Goal: Task Accomplishment & Management: Complete application form

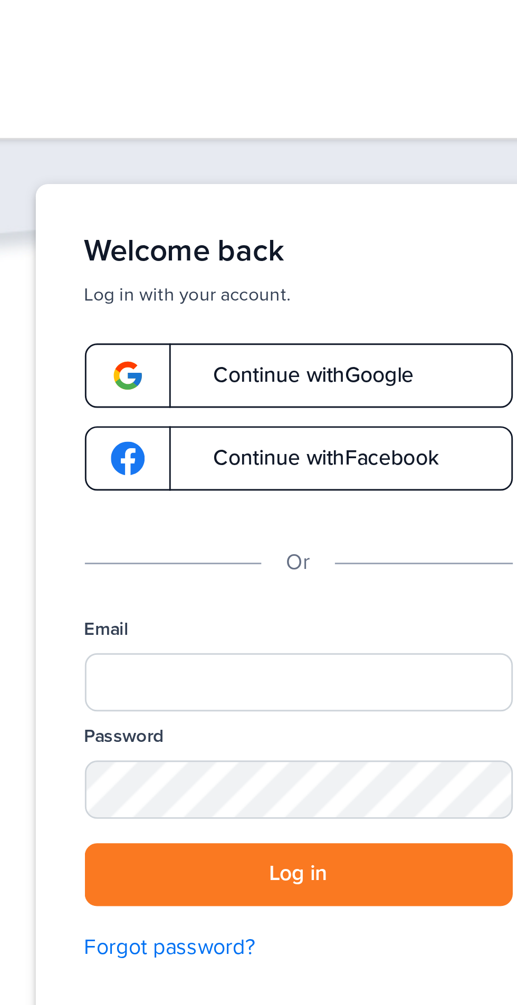
click at [309, 130] on link "Continue with Google" at bounding box center [258, 129] width 147 height 22
click at [303, 121] on link "Continue with Google" at bounding box center [258, 129] width 147 height 22
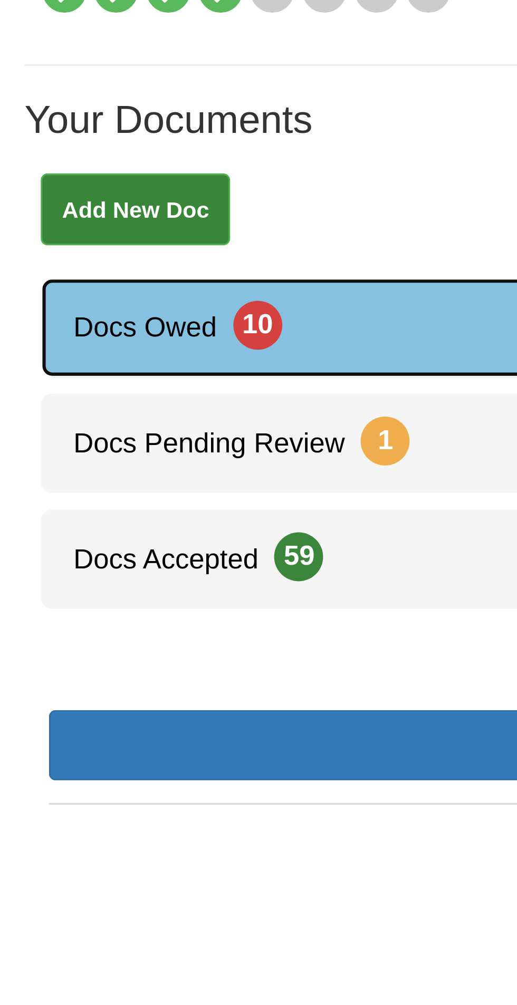
click at [131, 258] on link "Docs Owed 10" at bounding box center [258, 259] width 490 height 32
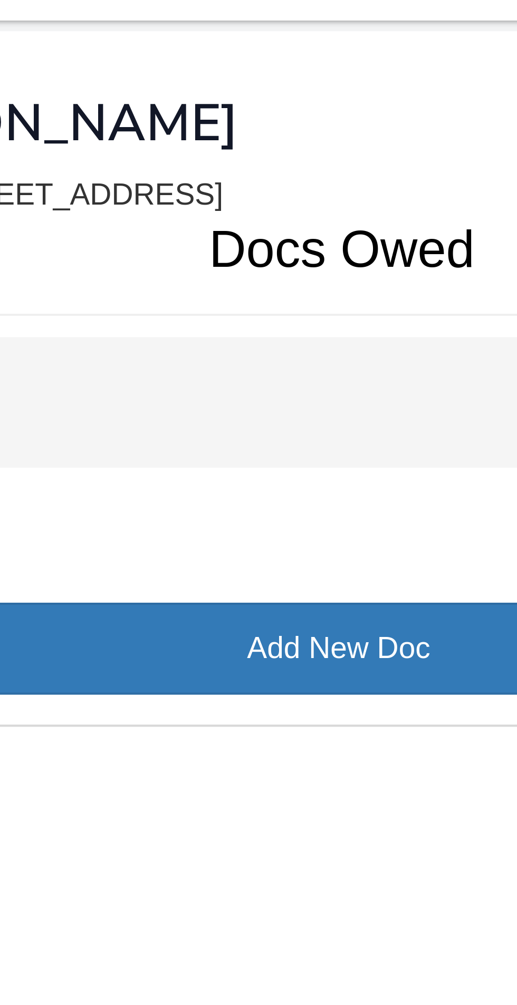
scroll to position [1, 0]
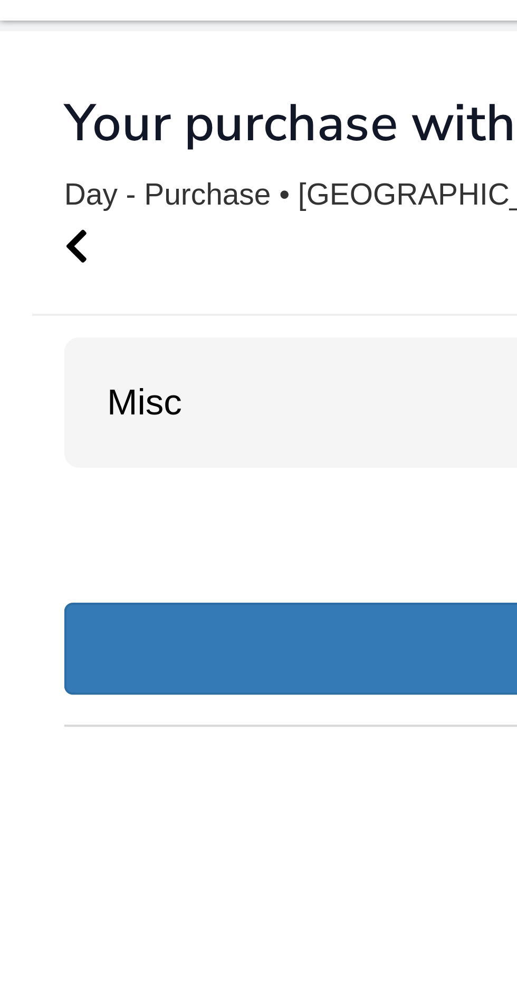
click at [82, 125] on div "Misc 10" at bounding box center [258, 119] width 485 height 32
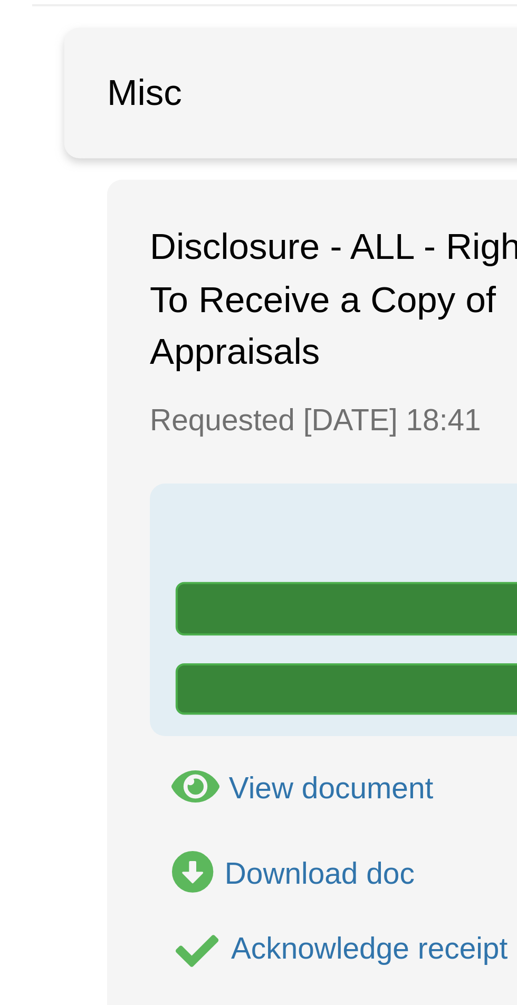
click at [87, 291] on div "View document" at bounding box center [81, 289] width 50 height 8
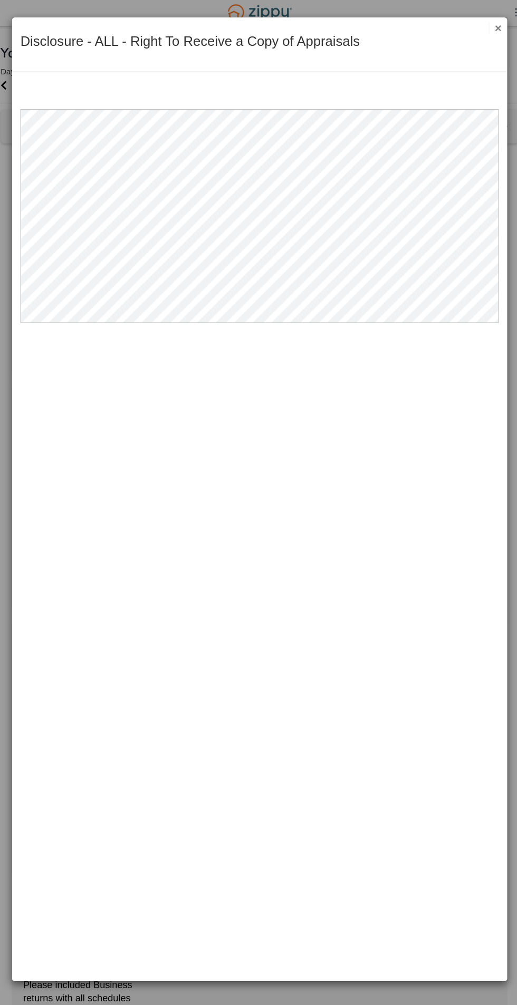
scroll to position [0, 0]
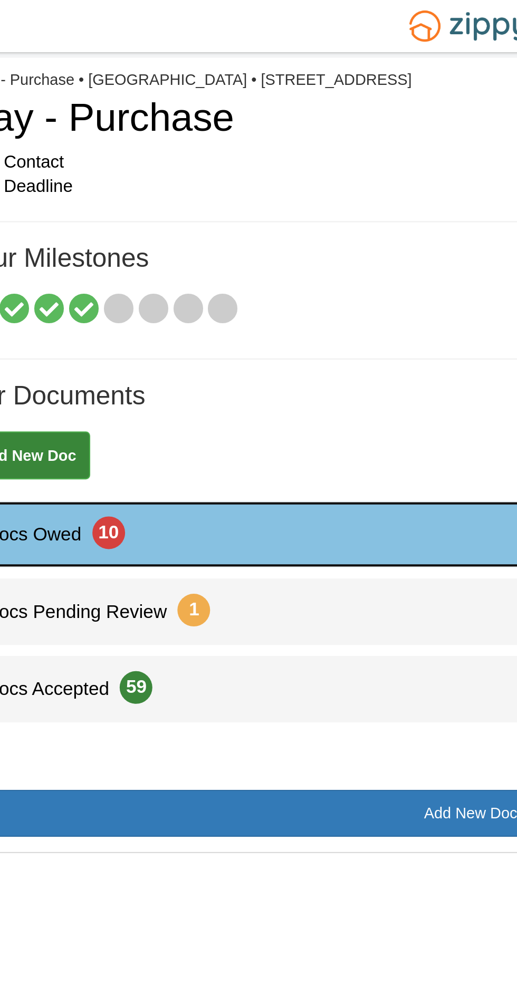
click at [123, 253] on link "Docs Owed 10" at bounding box center [258, 259] width 490 height 32
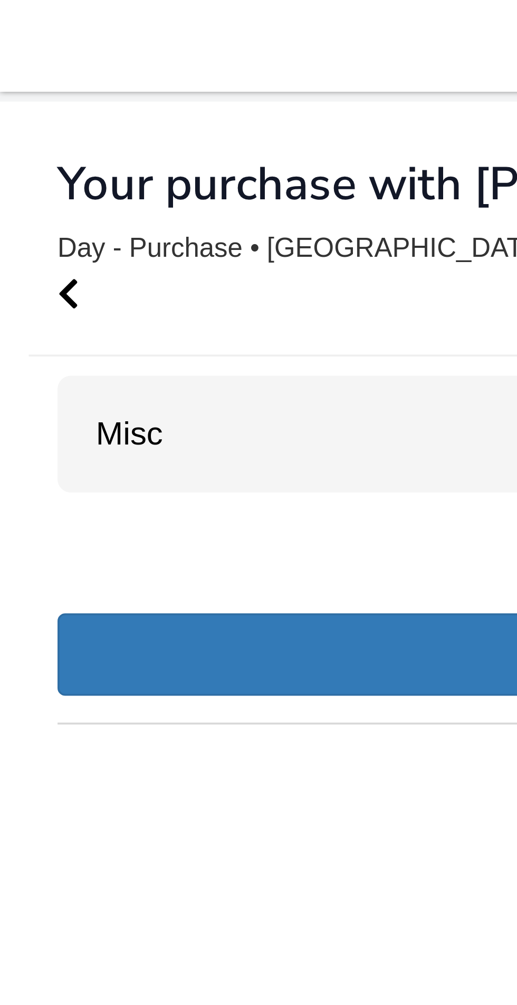
click at [65, 125] on div "Misc 10" at bounding box center [258, 119] width 485 height 32
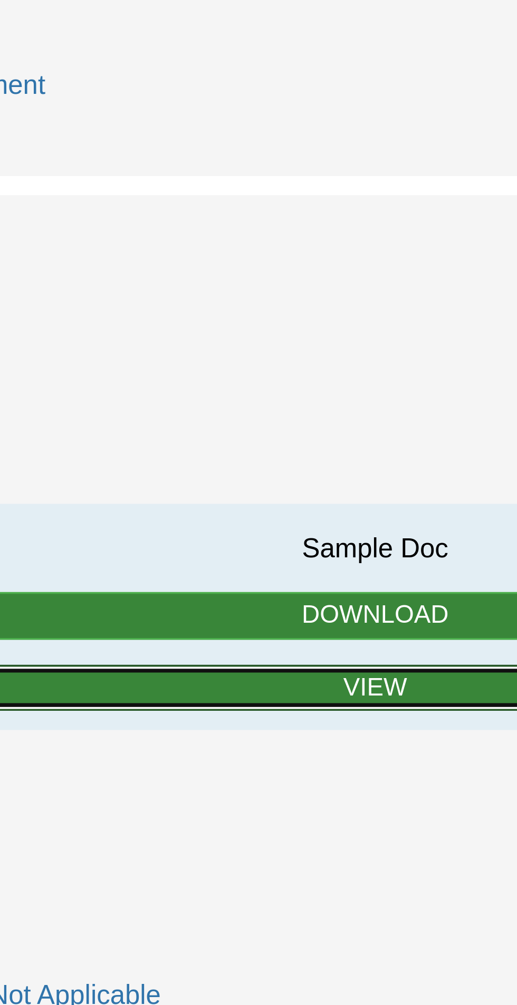
click at [272, 710] on link "View" at bounding box center [258, 716] width 430 height 13
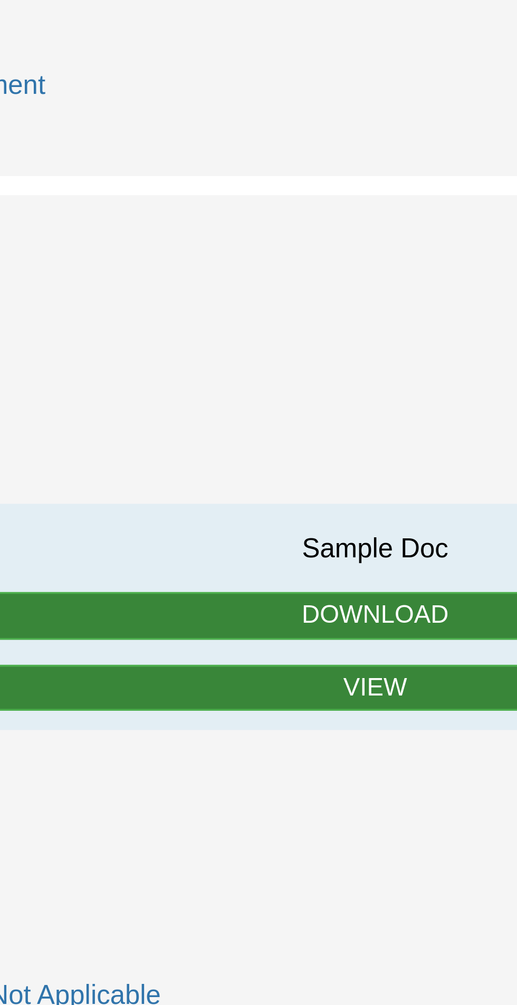
click at [228, 735] on div "View blank/sample document View blank/sample document" at bounding box center [258, 742] width 443 height 14
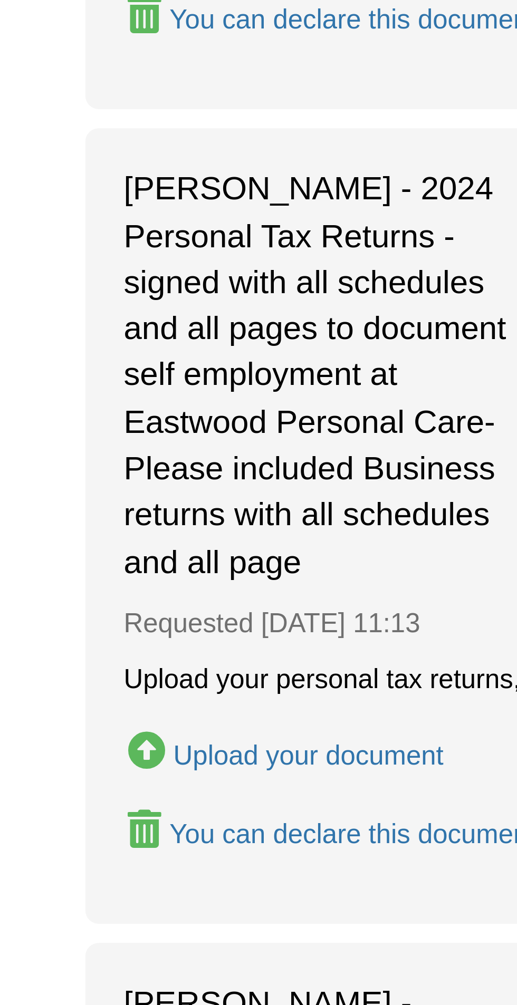
scroll to position [110, 0]
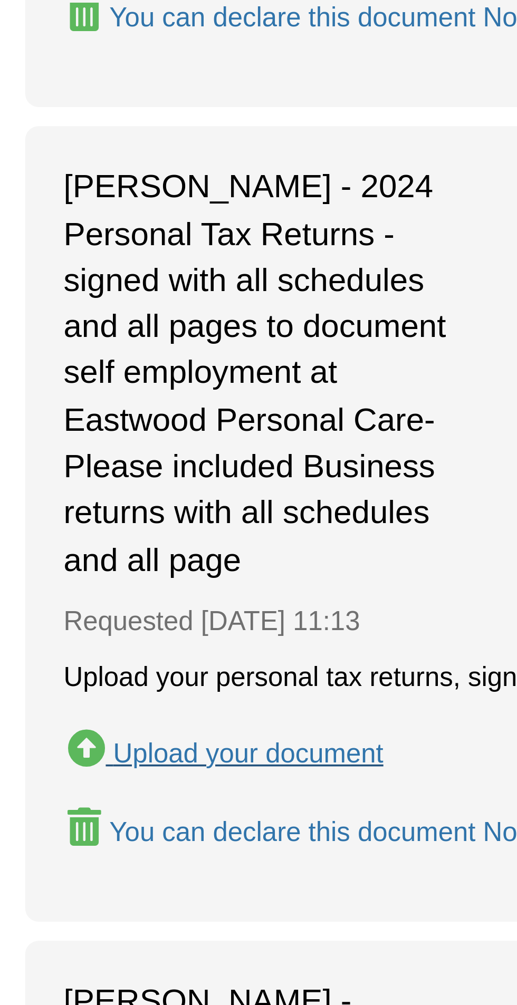
click at [110, 893] on div "Upload your document" at bounding box center [88, 893] width 74 height 8
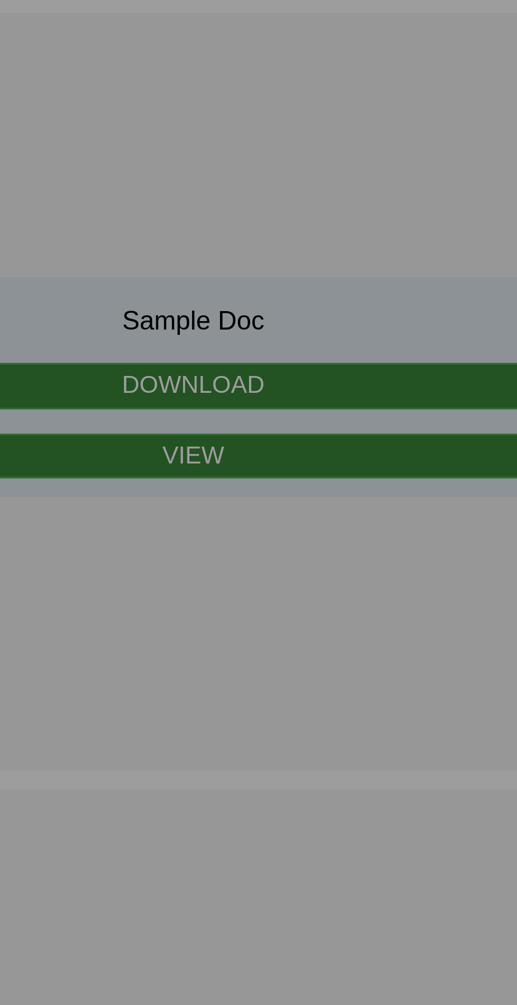
scroll to position [109, 0]
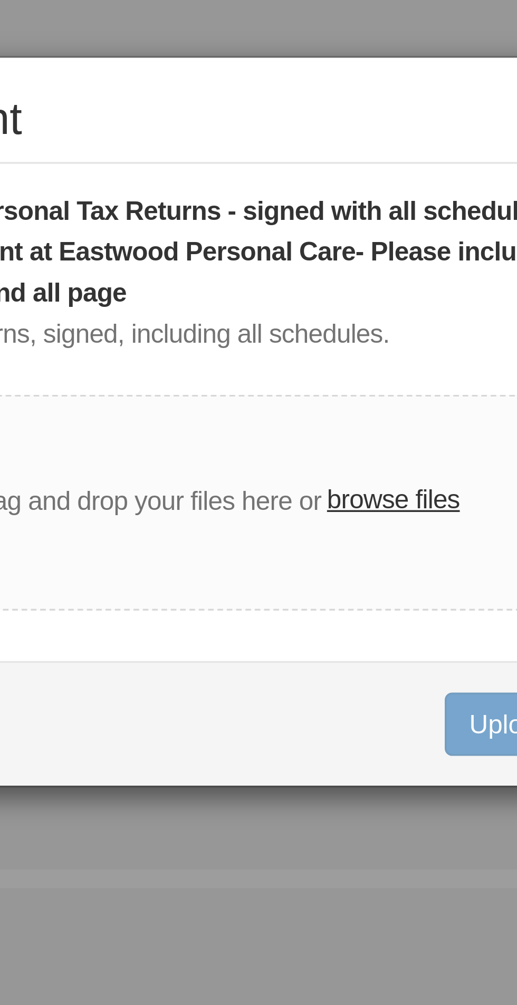
click at [323, 147] on label "browse files" at bounding box center [314, 142] width 37 height 12
click at [0, 0] on input "browse files" at bounding box center [0, 0] width 0 height 0
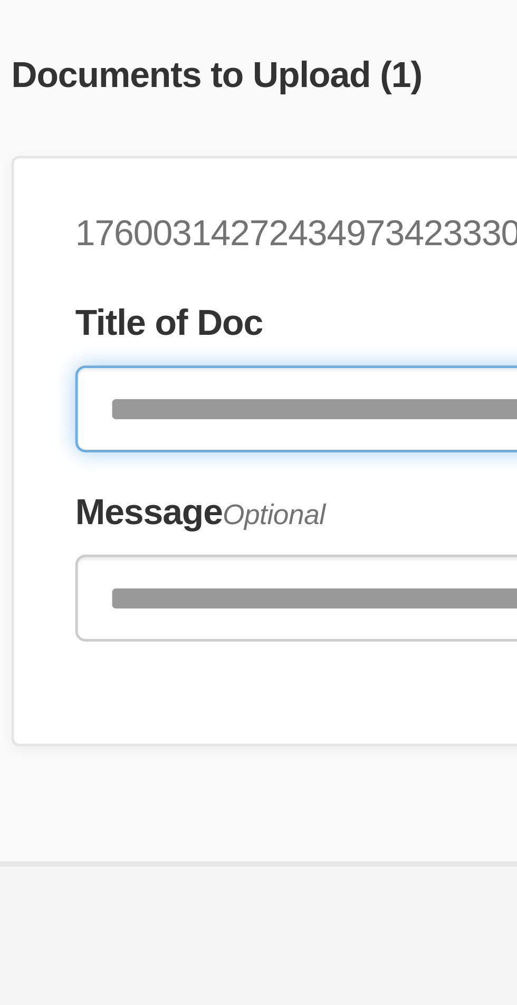
click at [153, 248] on input "Document Title" at bounding box center [219, 249] width 195 height 18
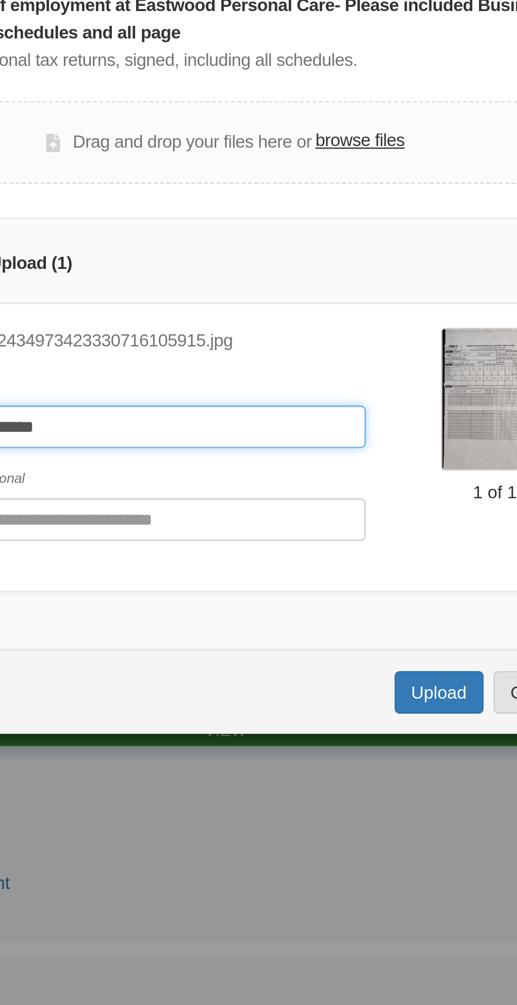
type input "**********"
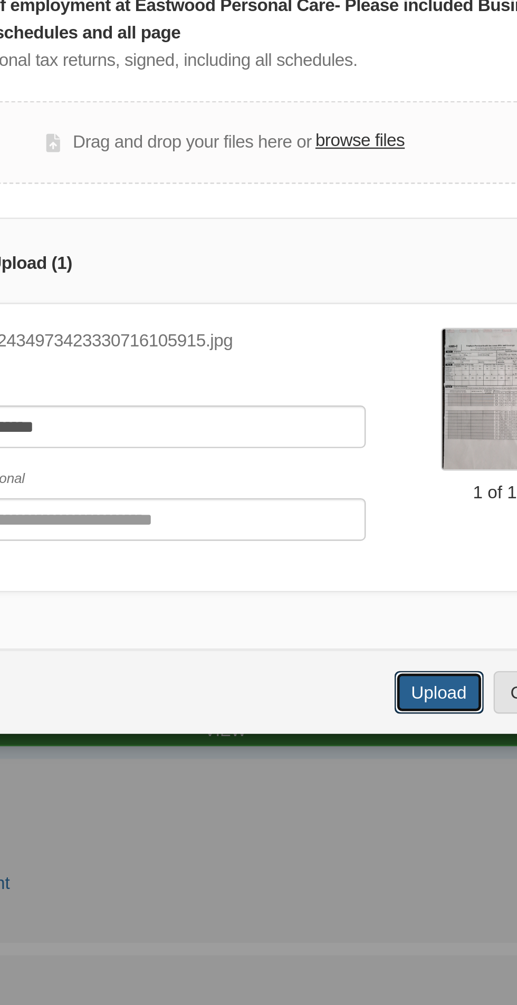
click at [348, 361] on button "Upload" at bounding box center [348, 361] width 37 height 18
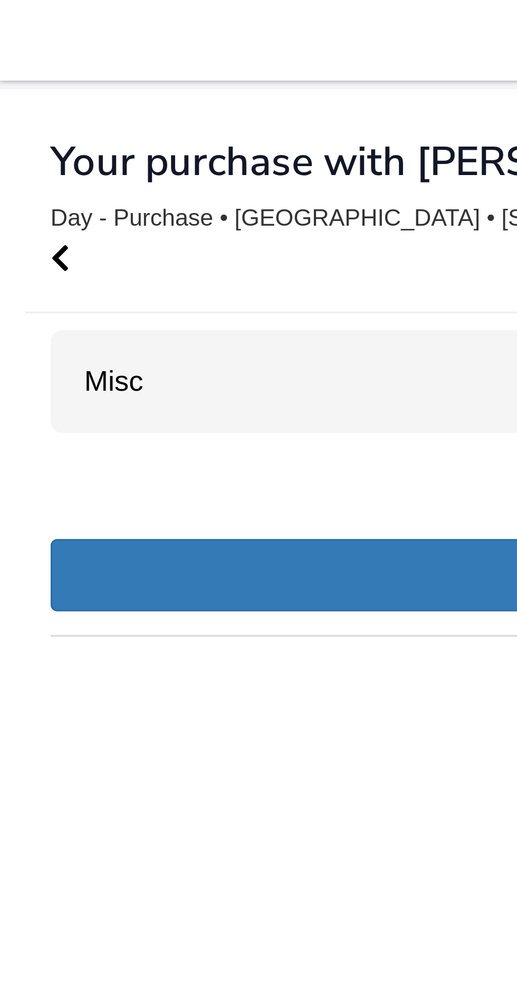
click at [68, 119] on div "Misc 9" at bounding box center [258, 119] width 485 height 32
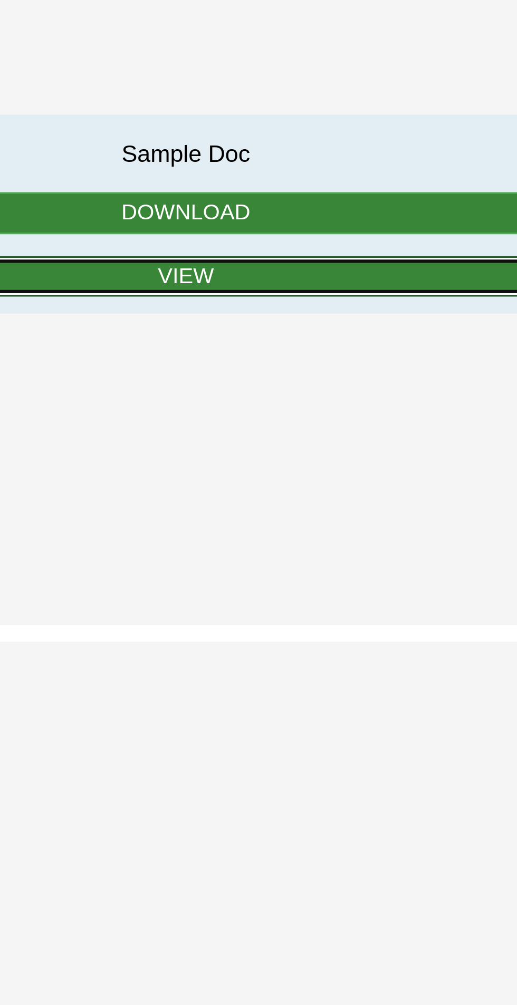
click at [266, 710] on link "View" at bounding box center [258, 716] width 430 height 13
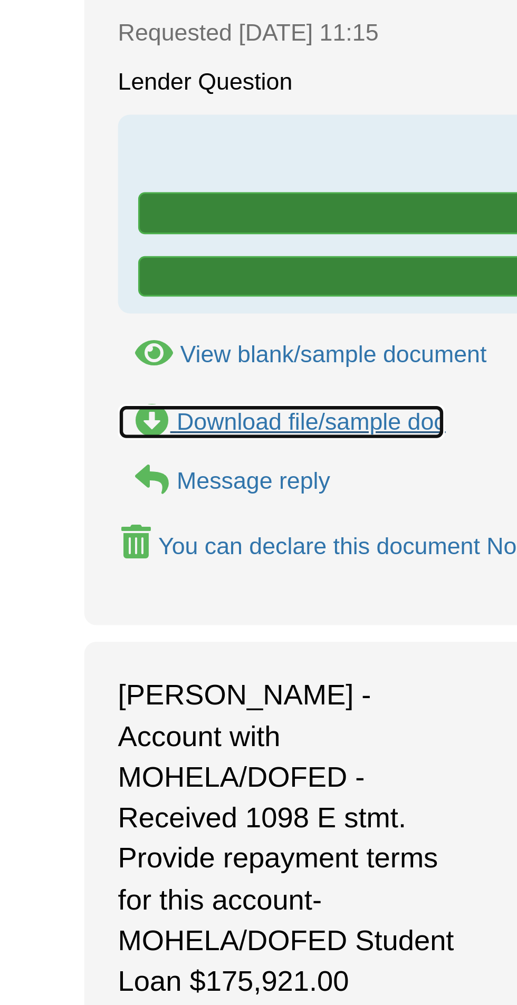
click at [131, 757] on div "Download file/sample doc" at bounding box center [97, 761] width 84 height 8
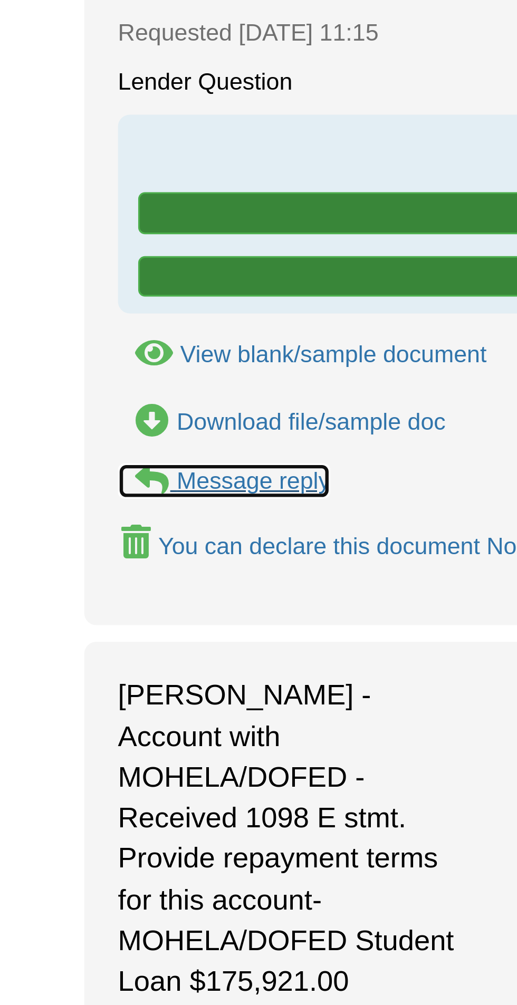
click at [93, 776] on div "Message reply" at bounding box center [79, 780] width 48 height 8
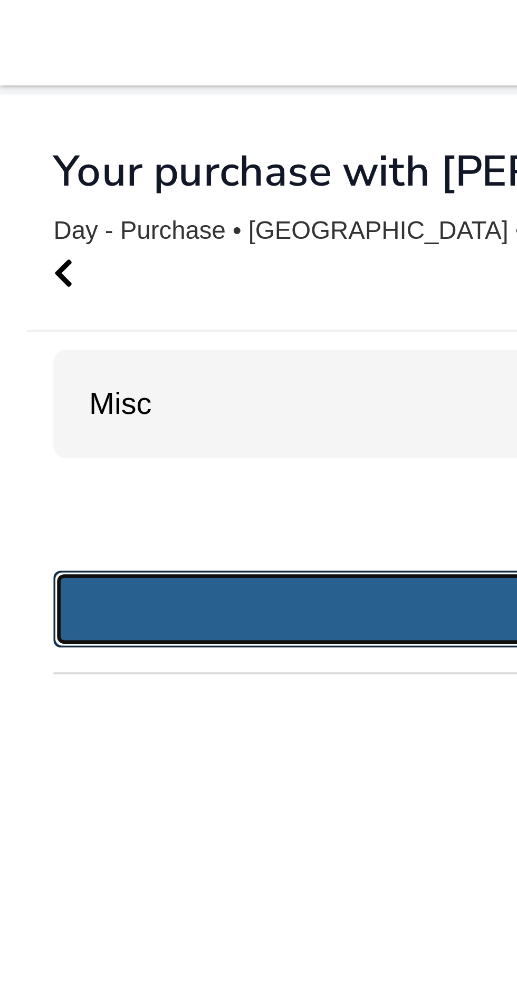
click at [117, 174] on link "Add New Doc" at bounding box center [258, 180] width 485 height 23
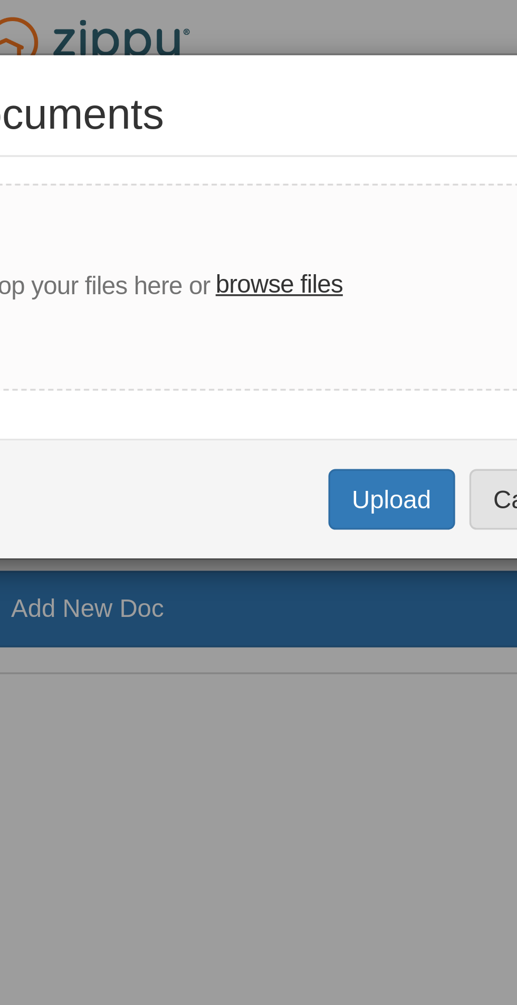
click at [322, 88] on label "browse files" at bounding box center [314, 85] width 37 height 12
click at [0, 0] on input "browse files" at bounding box center [0, 0] width 0 height 0
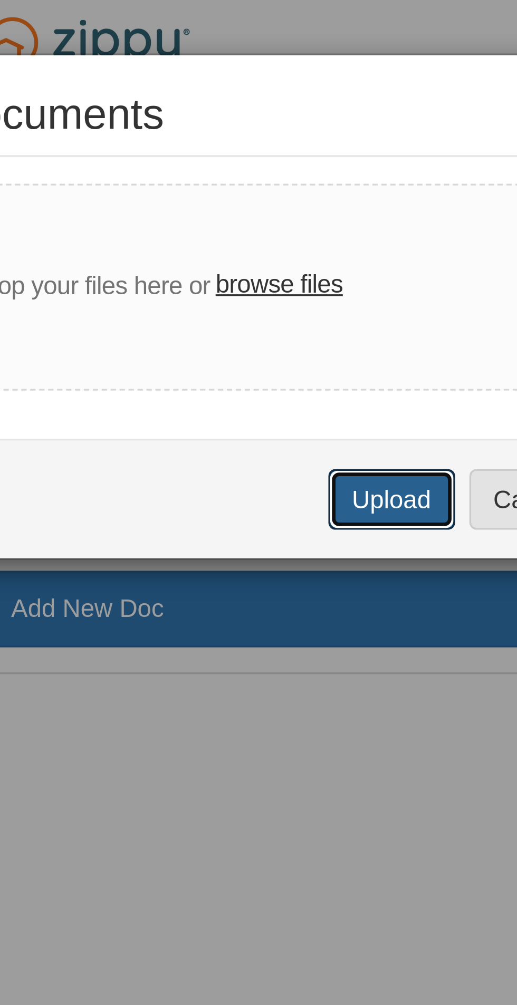
click at [350, 152] on button "Upload" at bounding box center [348, 148] width 37 height 18
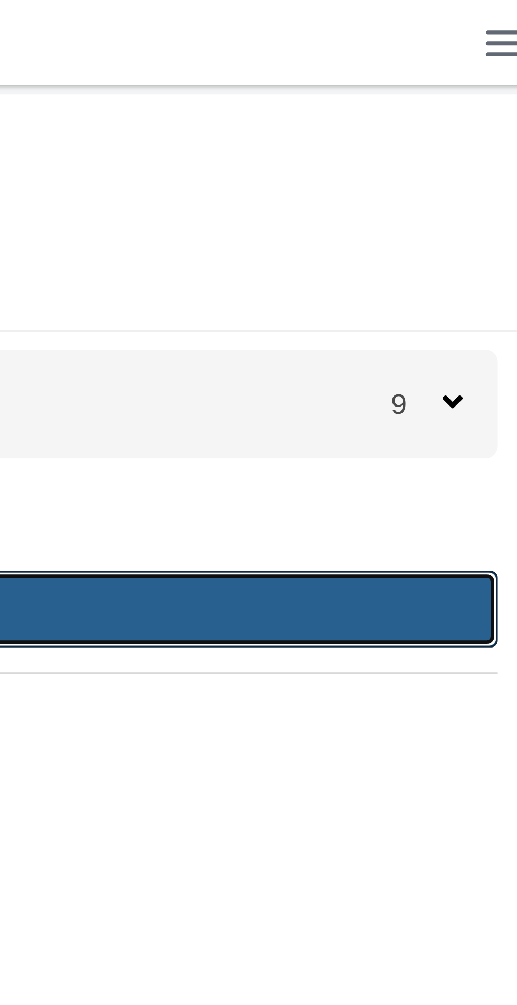
click at [428, 175] on link "Add New Doc" at bounding box center [258, 180] width 485 height 23
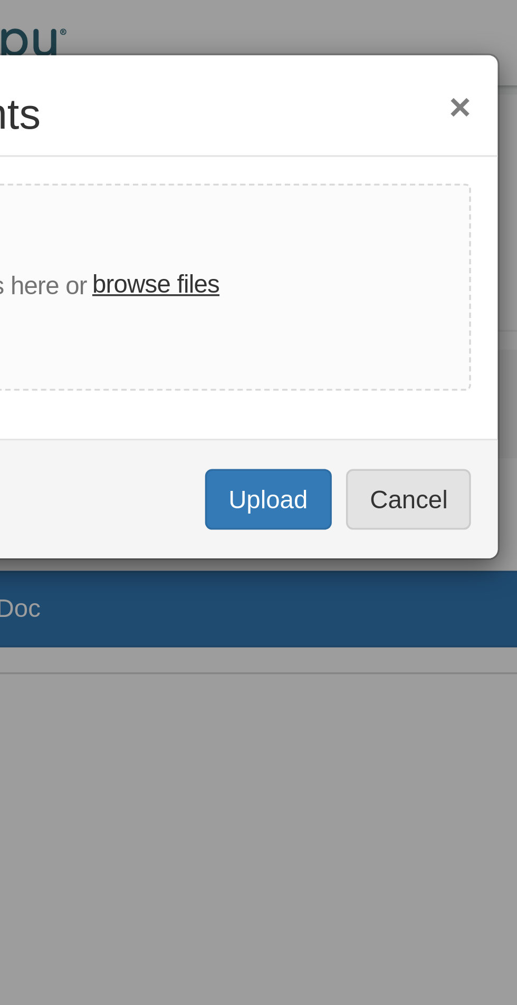
click at [316, 86] on label "browse files" at bounding box center [314, 85] width 37 height 12
click at [0, 0] on input "browse files" at bounding box center [0, 0] width 0 height 0
select select "****"
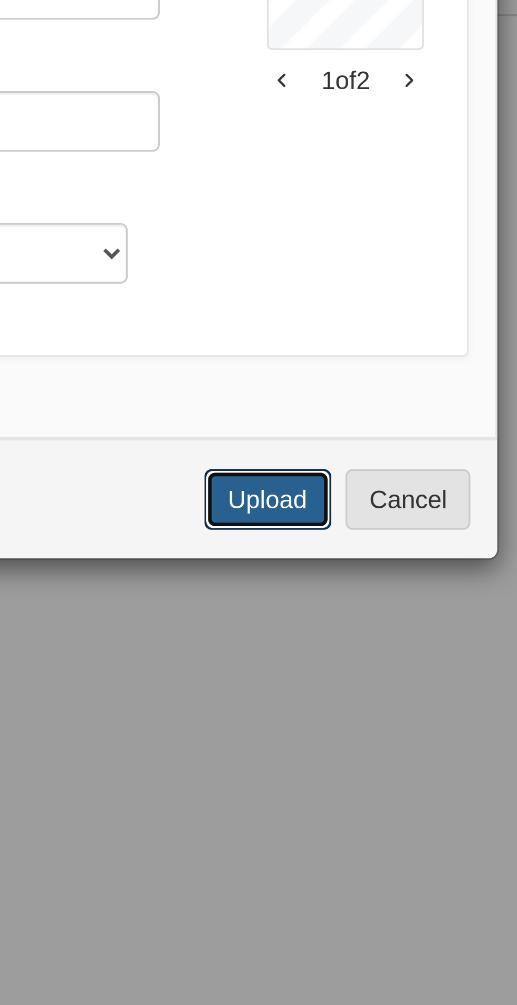
click at [338, 341] on button "Upload" at bounding box center [348, 342] width 37 height 18
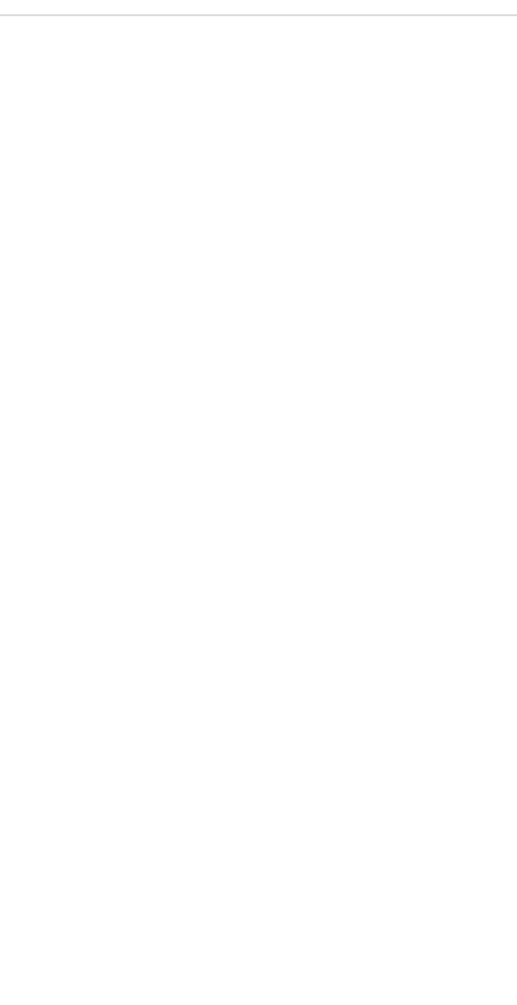
click at [392, 316] on div "× × × Pending Add Document Notice document will be included in the email sent t…" at bounding box center [258, 501] width 485 height 947
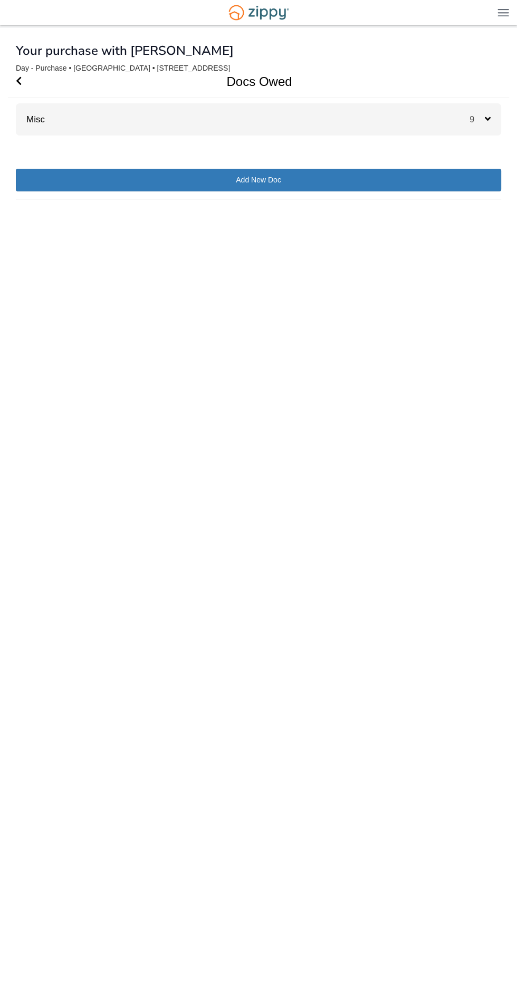
scroll to position [10, 0]
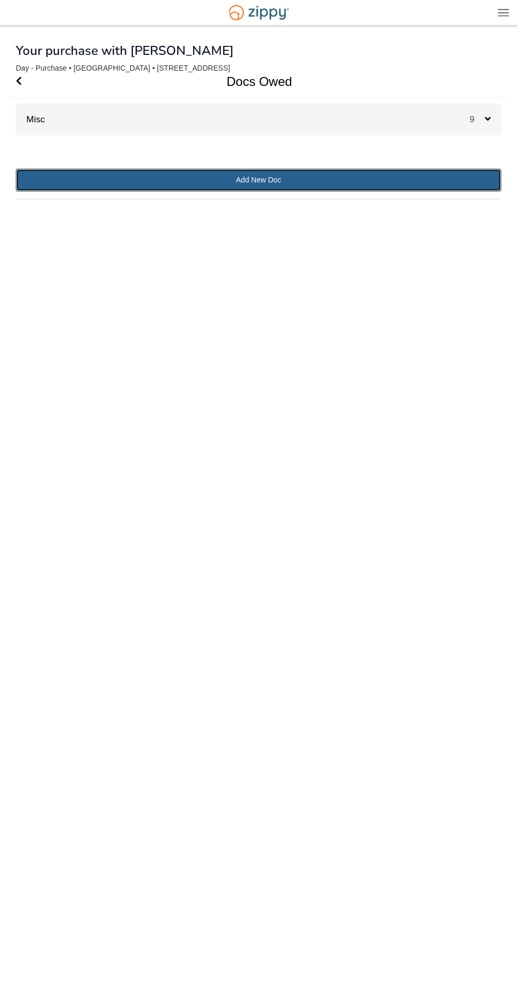
click at [248, 169] on link "Add New Doc" at bounding box center [258, 180] width 485 height 23
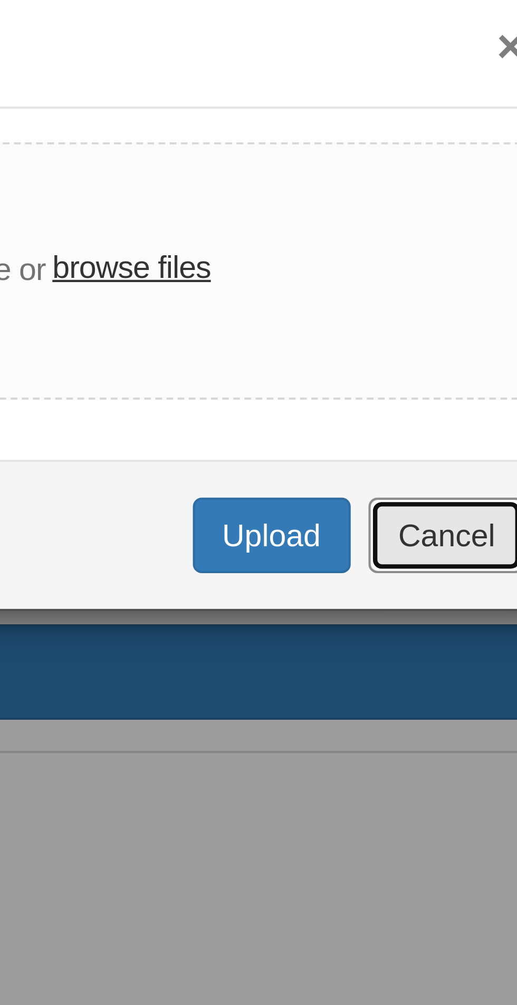
click at [388, 147] on button "Cancel" at bounding box center [389, 148] width 37 height 18
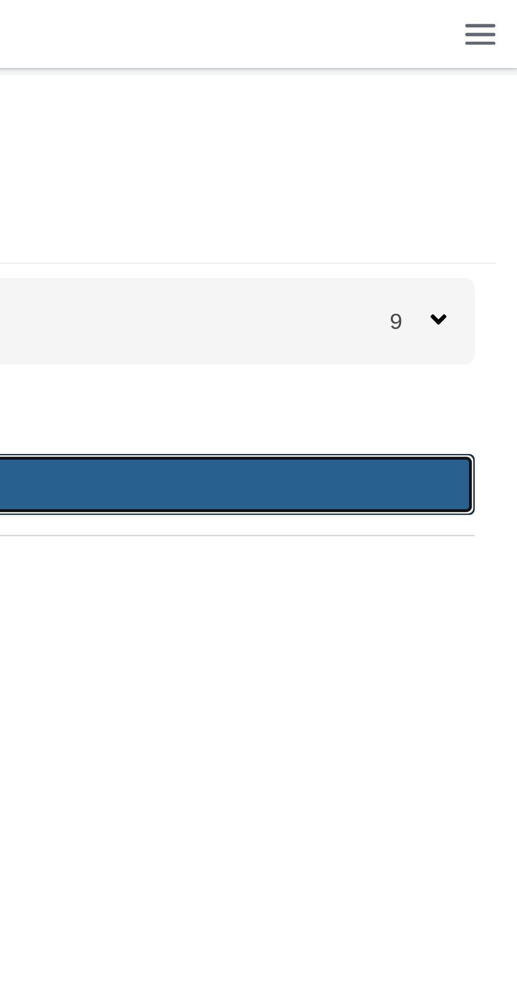
scroll to position [0, 0]
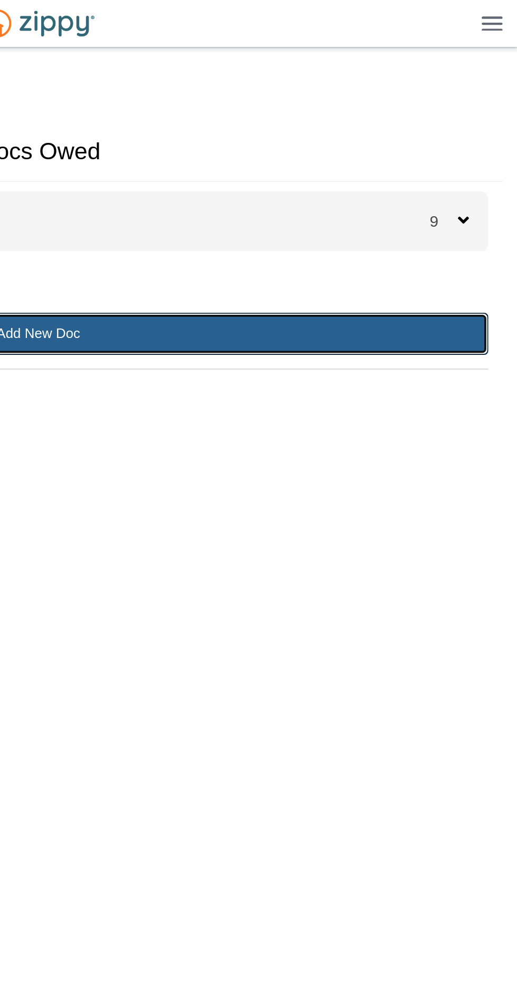
click at [394, 169] on link "Add New Doc" at bounding box center [258, 180] width 485 height 23
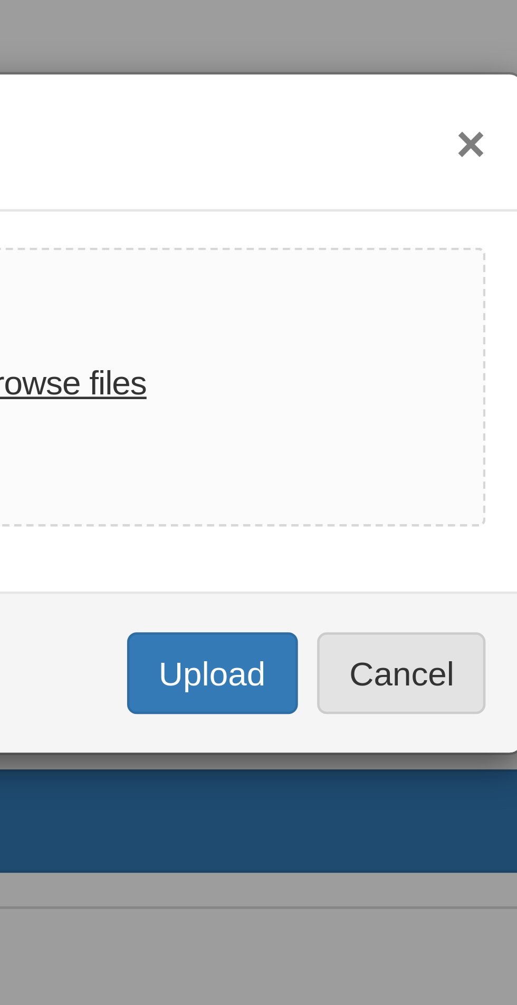
click at [406, 31] on button "×" at bounding box center [405, 31] width 6 height 11
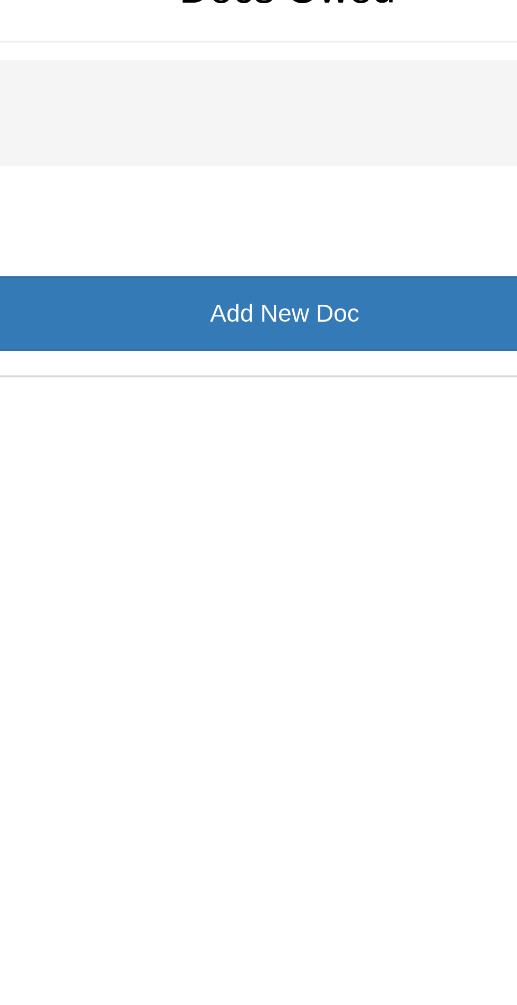
click at [323, 310] on div "× × × Pending Add Document Notice document will be included in the email sent t…" at bounding box center [258, 501] width 485 height 947
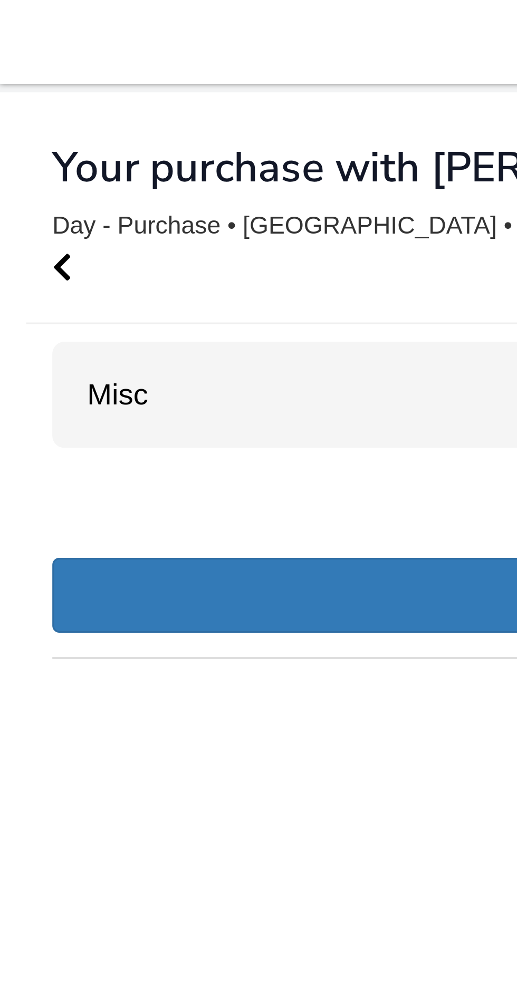
click at [107, 121] on div "Misc 9" at bounding box center [258, 119] width 485 height 32
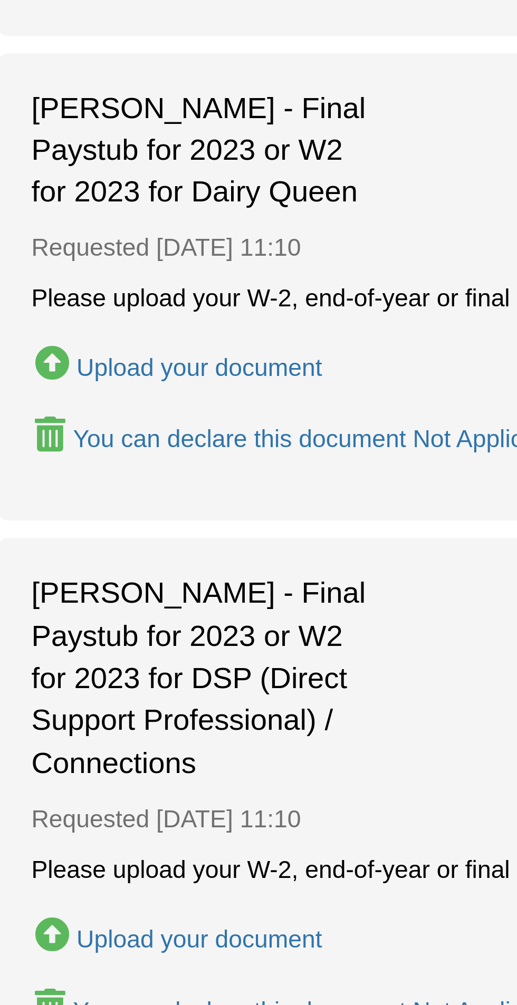
scroll to position [325, 0]
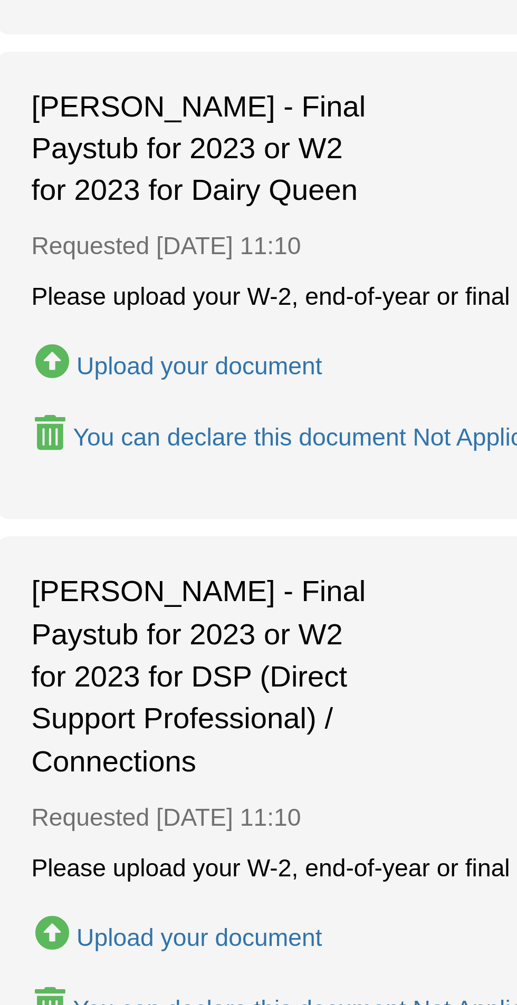
click at [161, 824] on div "Teresa Day - Final Paystub for 2023 or W2 for 2023 for Dairy Queen Requested Oc…" at bounding box center [258, 788] width 464 height 142
click at [159, 821] on div "Teresa Day - Final Paystub for 2023 or W2 for 2023 for Dairy Queen Requested Oc…" at bounding box center [258, 788] width 464 height 142
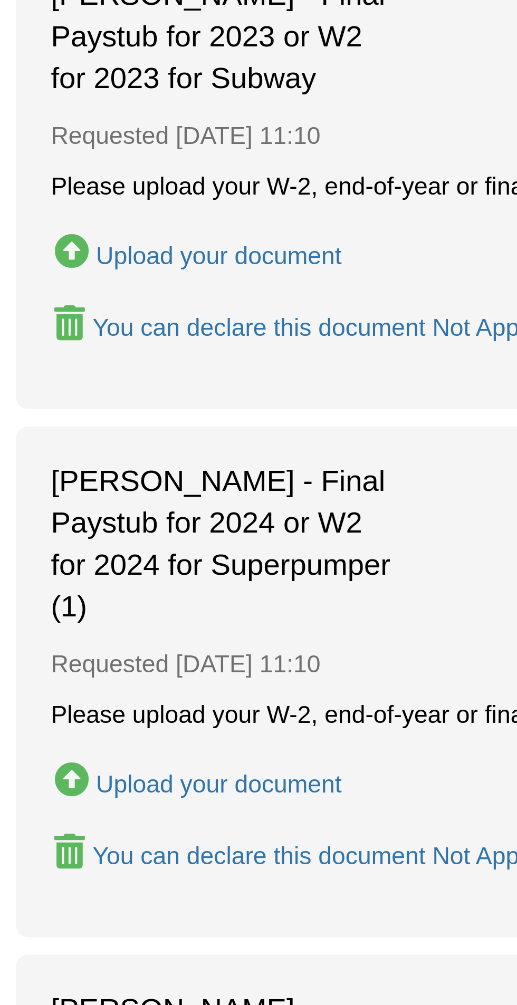
scroll to position [679, 0]
click at [157, 830] on div "Teresa Day - Final Paystub for 2024 or W2 for 2024 for Superpumper (1) Requeste…" at bounding box center [258, 907] width 464 height 155
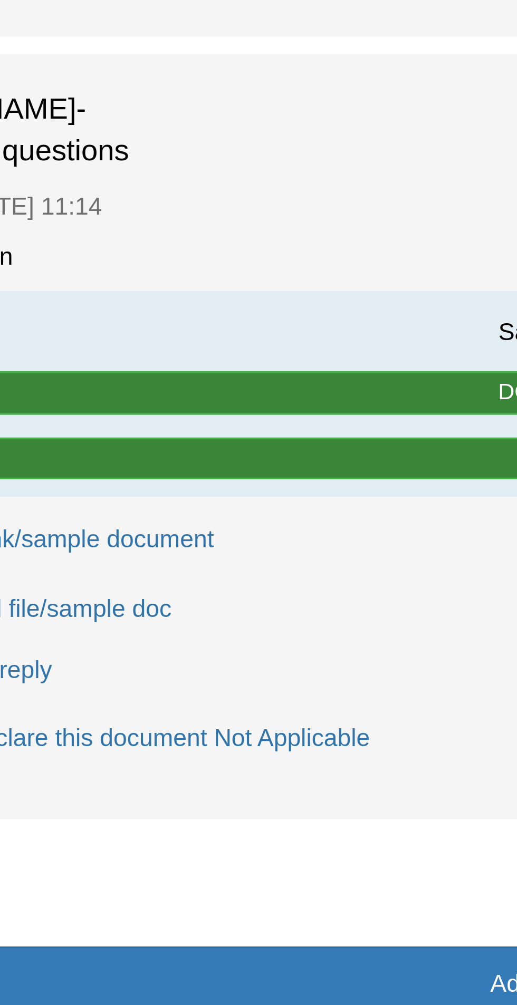
scroll to position [951, 0]
